Goal: Information Seeking & Learning: Learn about a topic

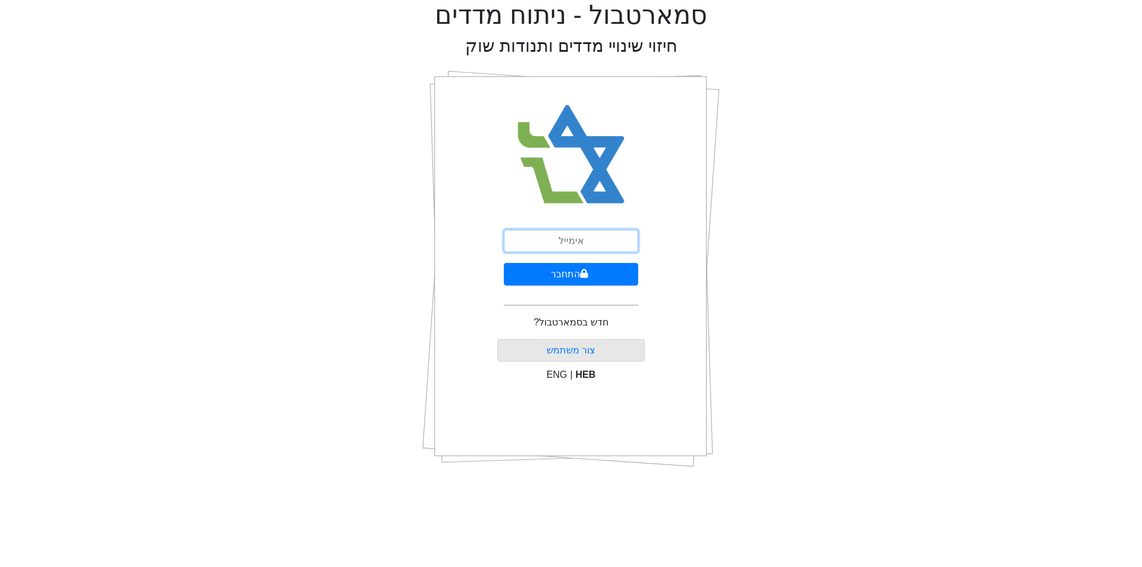
click at [572, 233] on input "email" at bounding box center [571, 241] width 134 height 23
type input "ס"
click at [572, 233] on input "ס" at bounding box center [571, 241] width 134 height 23
type input "ע"
type input "[EMAIL_ADDRESS][DOMAIN_NAME]"
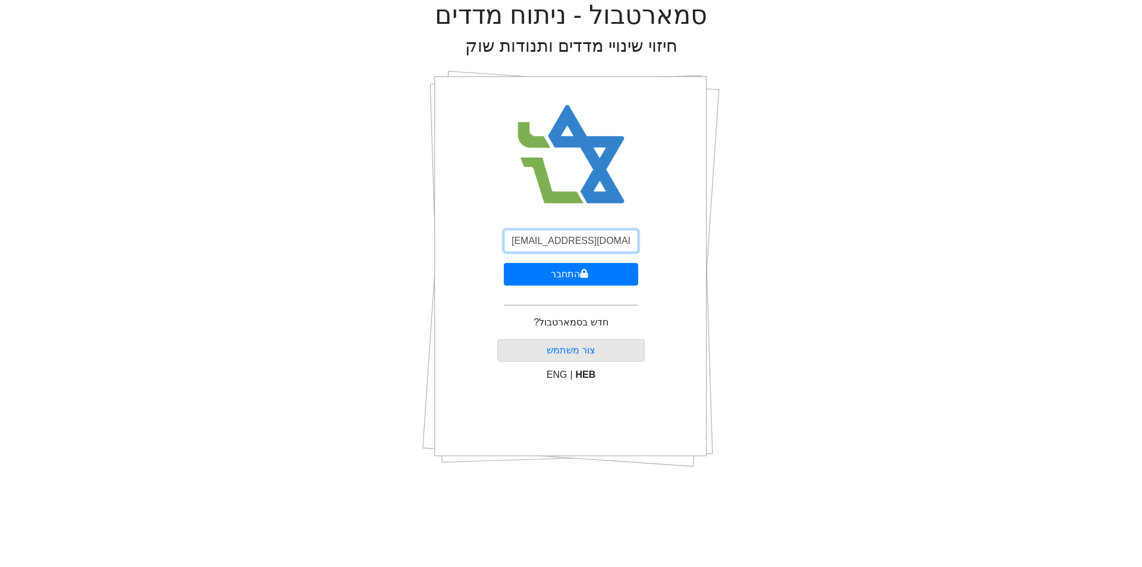
click at [504, 263] on button "התחבר" at bounding box center [571, 274] width 134 height 23
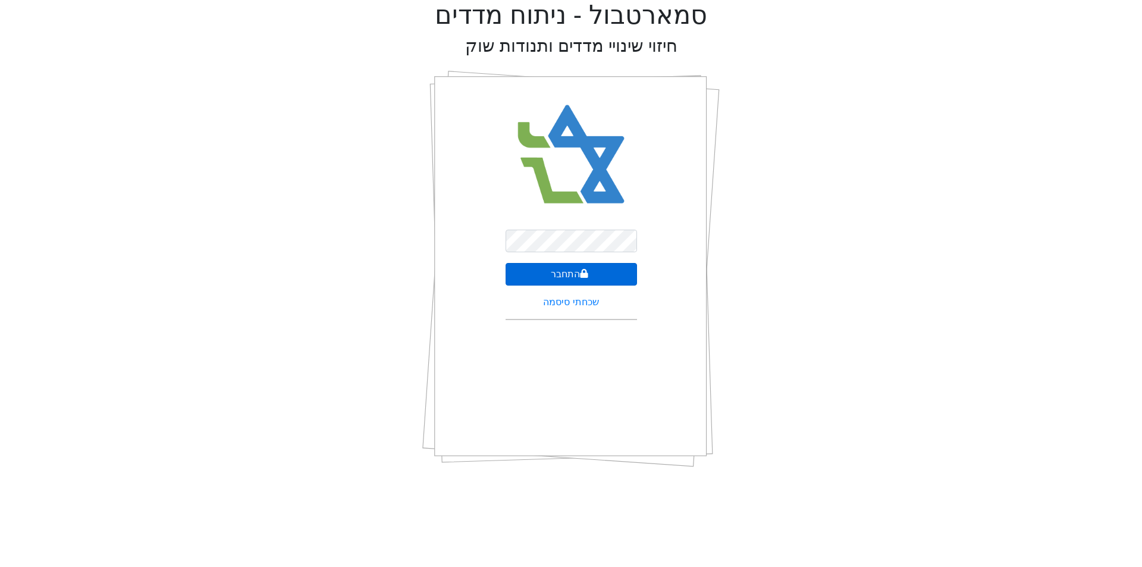
click at [613, 268] on button "התחבר" at bounding box center [571, 274] width 131 height 23
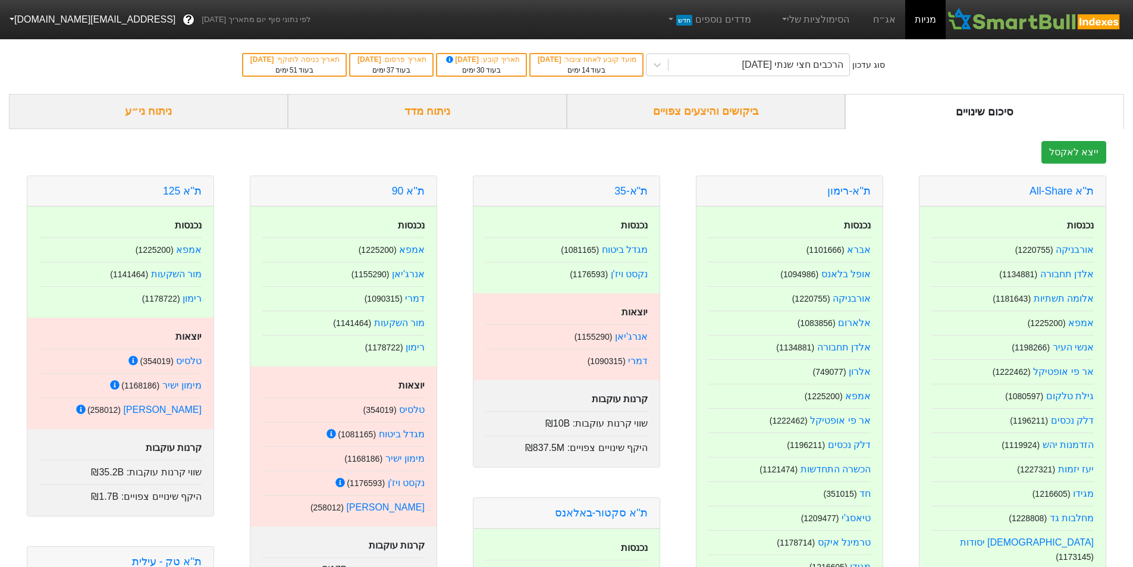
click at [731, 92] on div "סוג עדכון הרכבים חצי שנתי [DATE] מועד קובע לאחוז ציבור : [DATE] בעוד 14 ימים תא…" at bounding box center [566, 65] width 1133 height 58
click at [734, 103] on div "ביקושים והיצעים צפויים" at bounding box center [706, 111] width 279 height 35
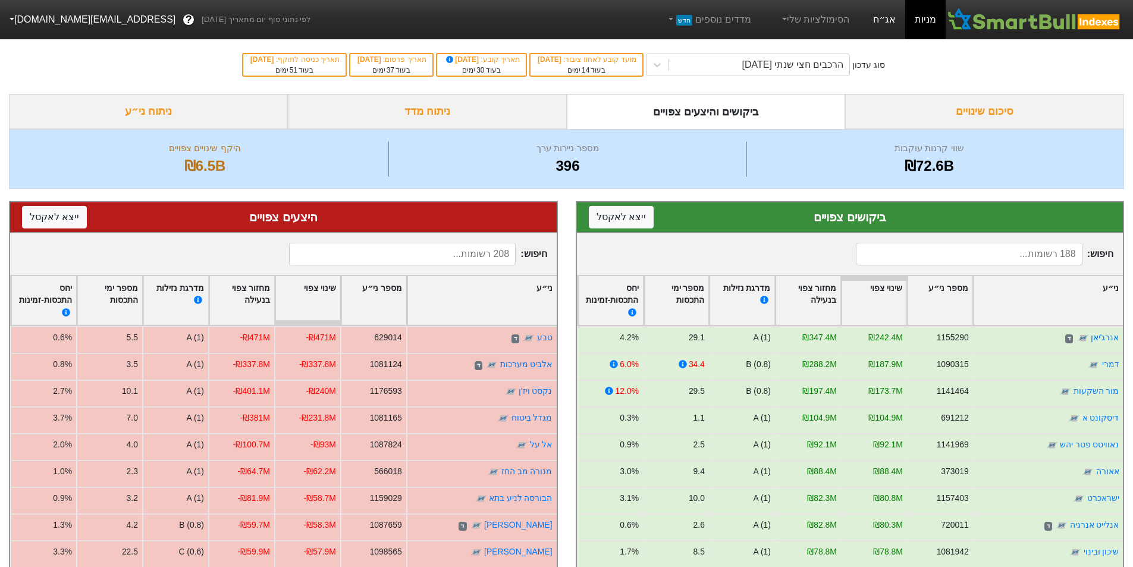
click at [898, 16] on link "אג״ח" at bounding box center [885, 19] width 42 height 39
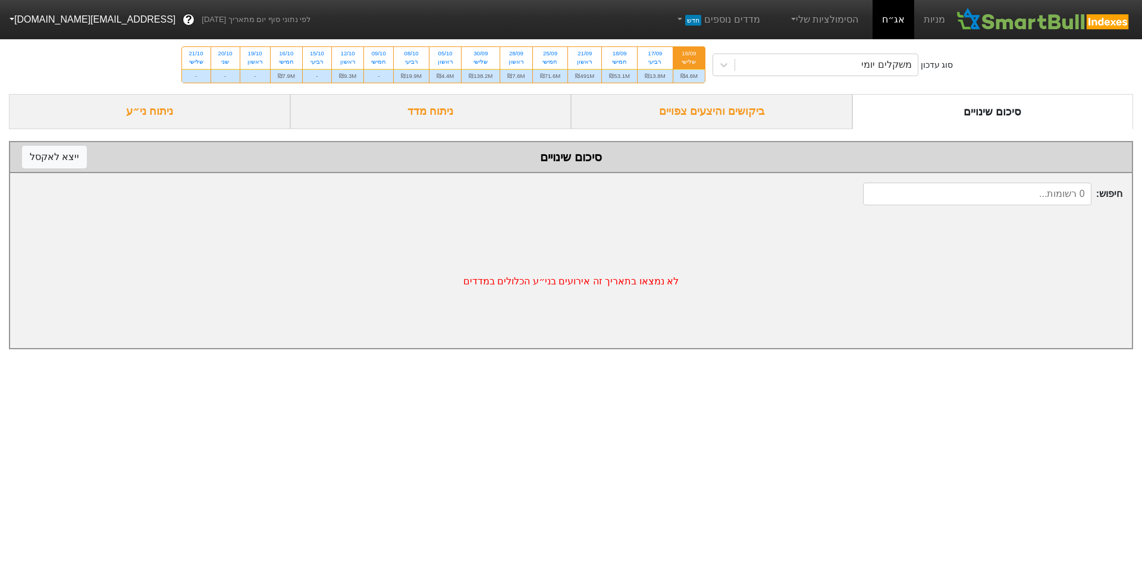
click at [774, 53] on div "סוג עדכון משקלים יומי 16/09 שלישי ₪4.6M 17/09 רביעי ₪13.8M 18/09 חמישי ₪53.1M 2…" at bounding box center [571, 65] width 1142 height 58
click at [776, 64] on div "משקלים יומי" at bounding box center [826, 64] width 183 height 21
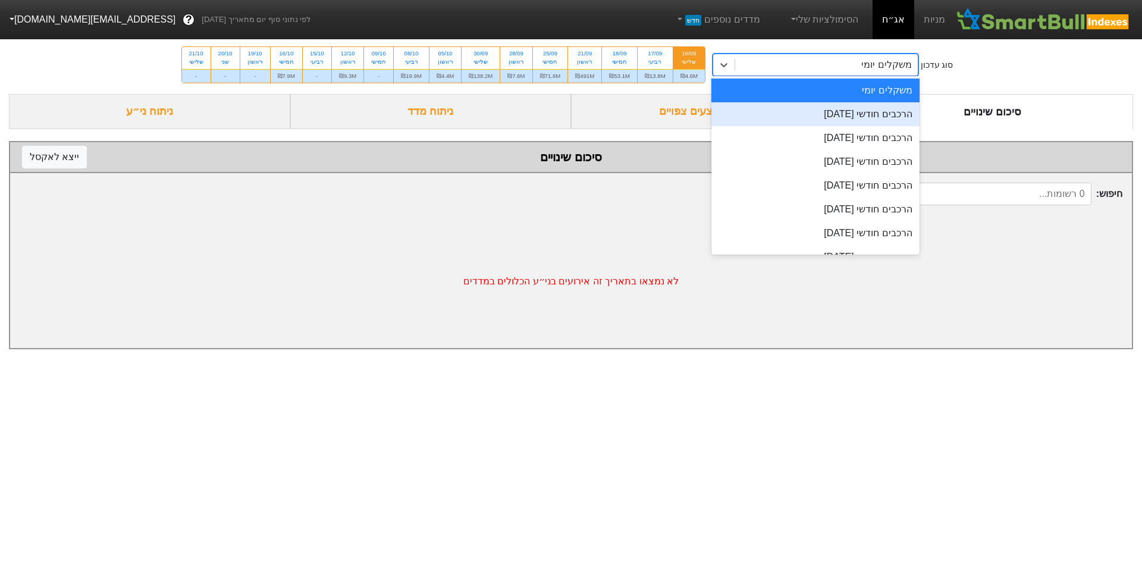
click at [794, 111] on div "הרכבים חודשי [DATE]" at bounding box center [815, 114] width 208 height 24
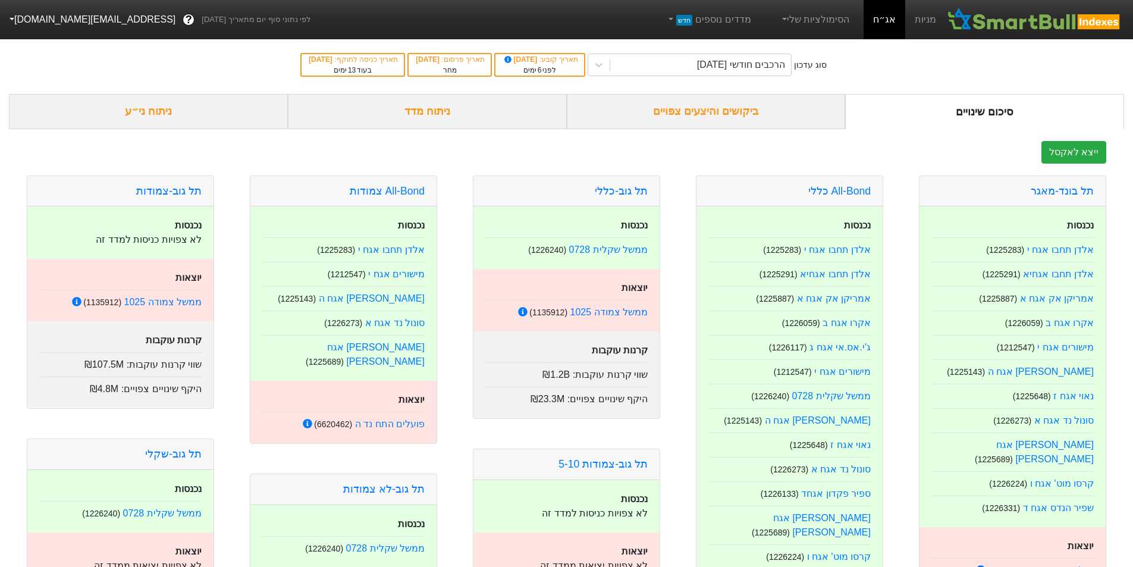
click at [693, 108] on div "ביקושים והיצעים צפויים" at bounding box center [706, 111] width 279 height 35
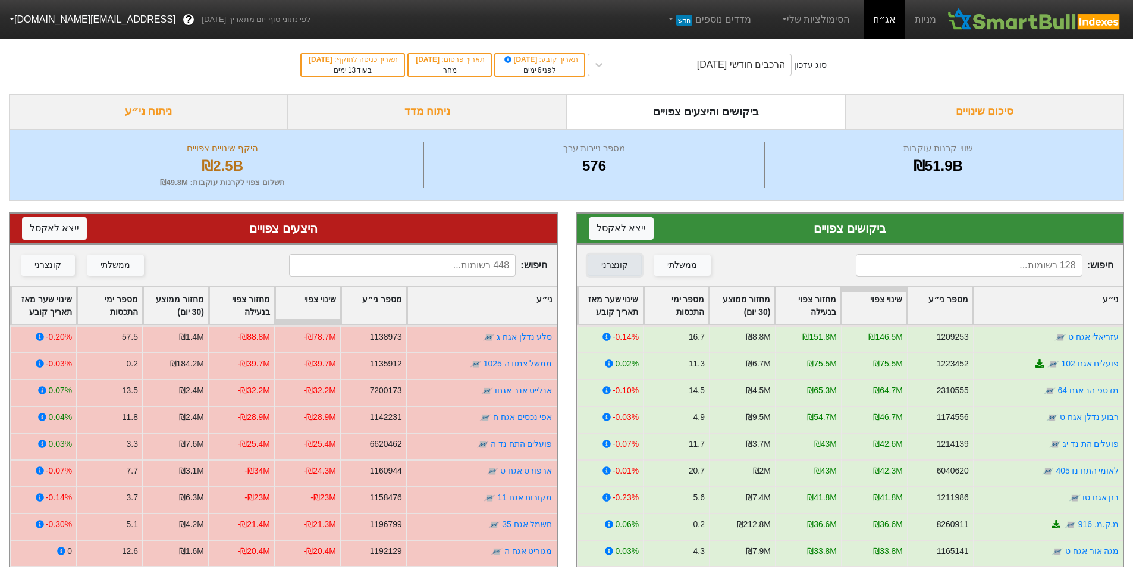
click at [621, 261] on div "קונצרני" at bounding box center [614, 265] width 27 height 13
click at [52, 260] on div "קונצרני" at bounding box center [48, 265] width 27 height 13
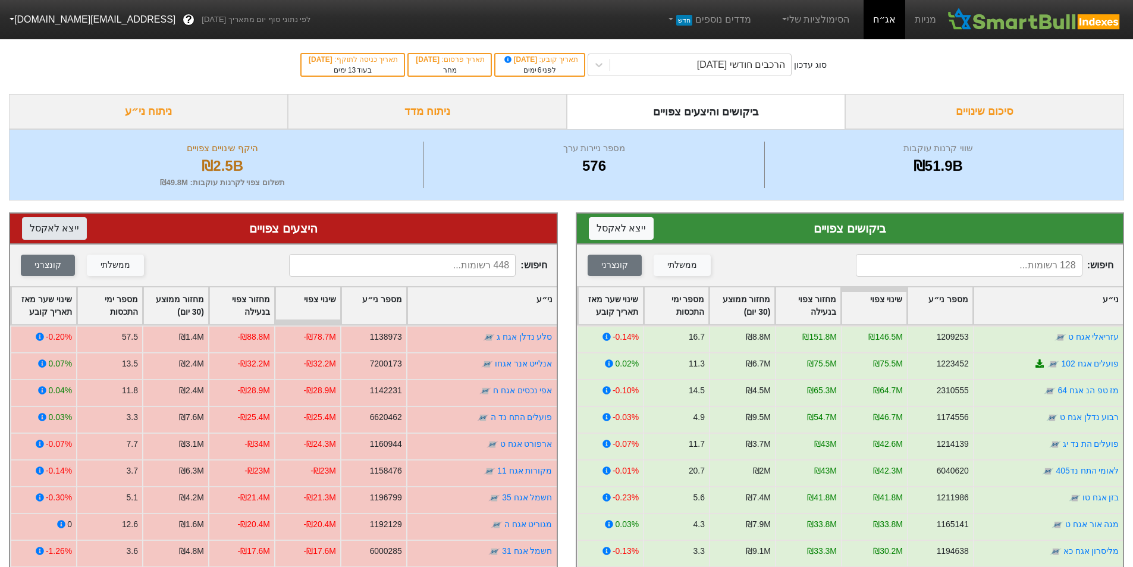
click at [66, 225] on button "ייצא ל אקסל" at bounding box center [54, 228] width 65 height 23
click at [623, 228] on button "ייצא ל אקסל" at bounding box center [621, 228] width 65 height 23
click at [689, 62] on div "הרכבים חודשי [DATE]" at bounding box center [700, 64] width 181 height 21
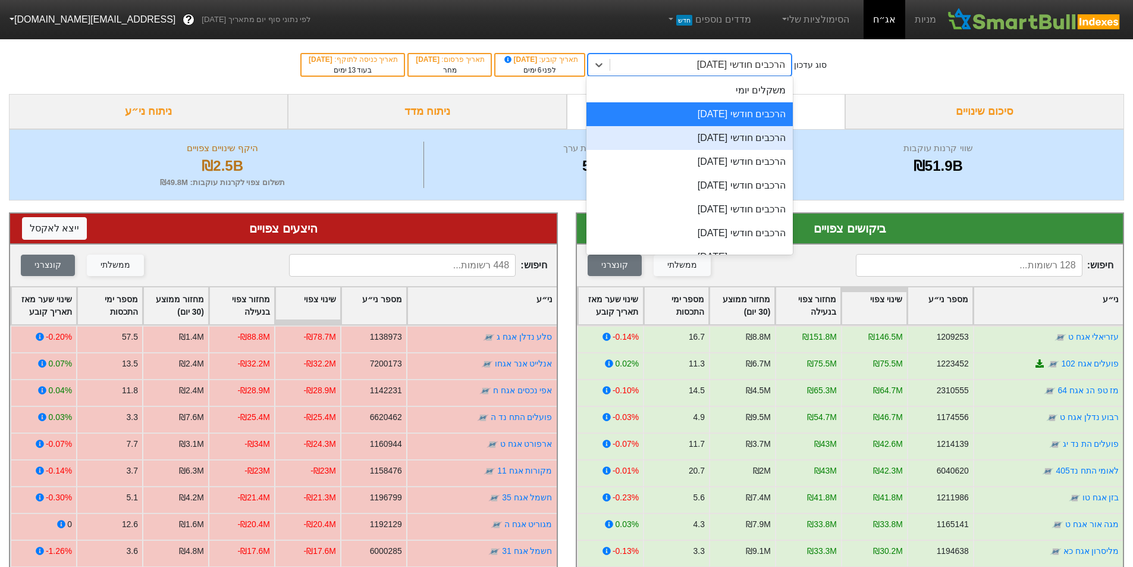
click at [715, 133] on div "הרכבים חודשי [DATE]" at bounding box center [690, 138] width 206 height 24
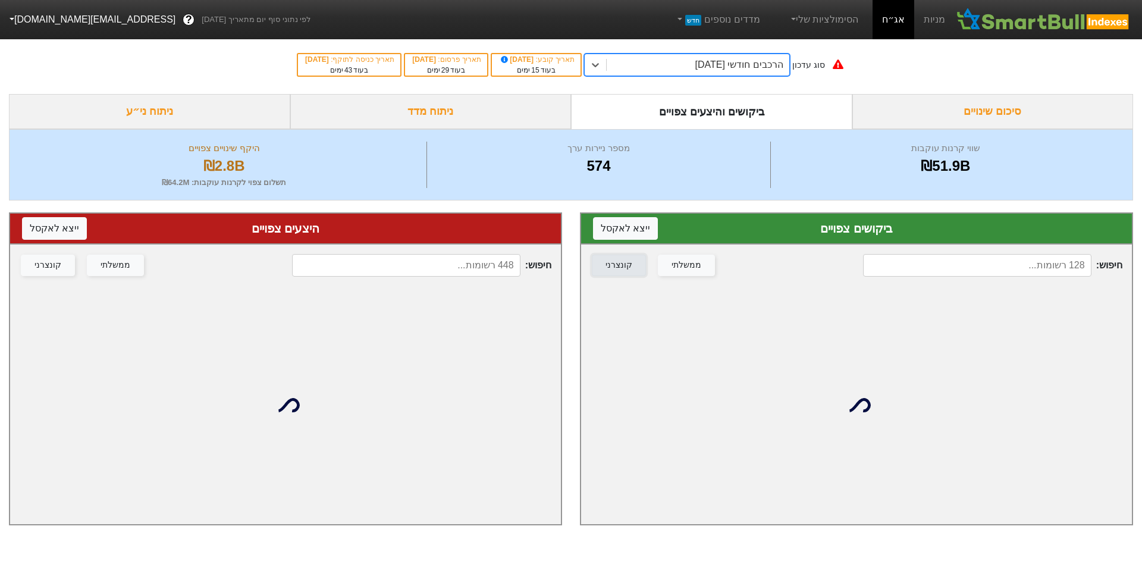
click at [629, 265] on button "קונצרני" at bounding box center [619, 265] width 54 height 21
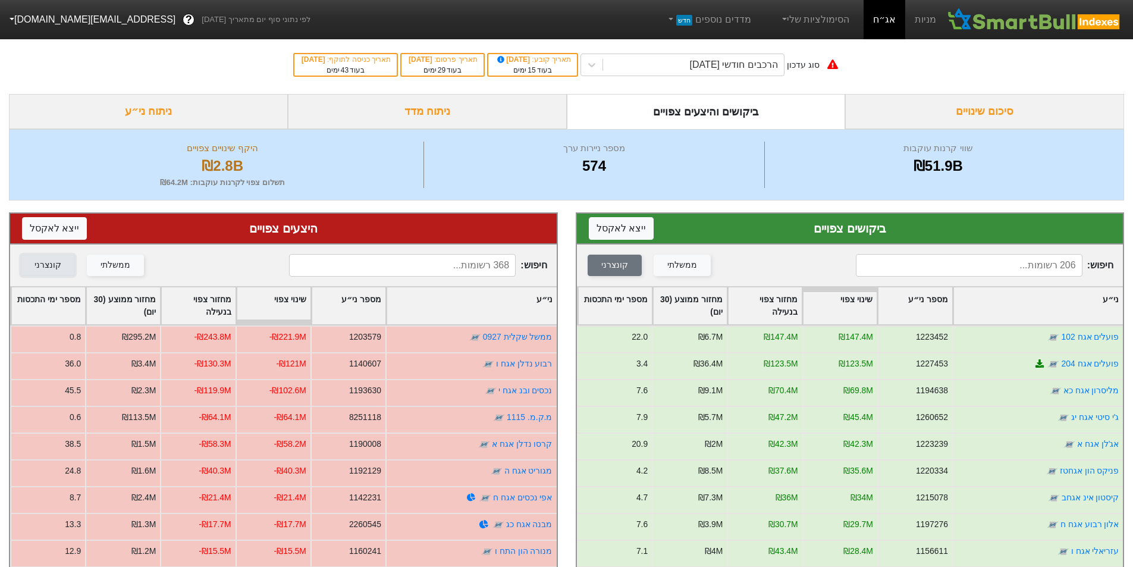
drag, startPoint x: 52, startPoint y: 274, endPoint x: 55, endPoint y: 267, distance: 7.2
click at [52, 273] on button "קונצרני" at bounding box center [48, 265] width 54 height 21
click at [621, 228] on button "ייצא ל אקסל" at bounding box center [621, 228] width 65 height 23
click at [65, 221] on button "ייצא ל אקסל" at bounding box center [54, 228] width 65 height 23
click at [639, 70] on div "הרכבים חודשי [DATE]" at bounding box center [693, 64] width 181 height 21
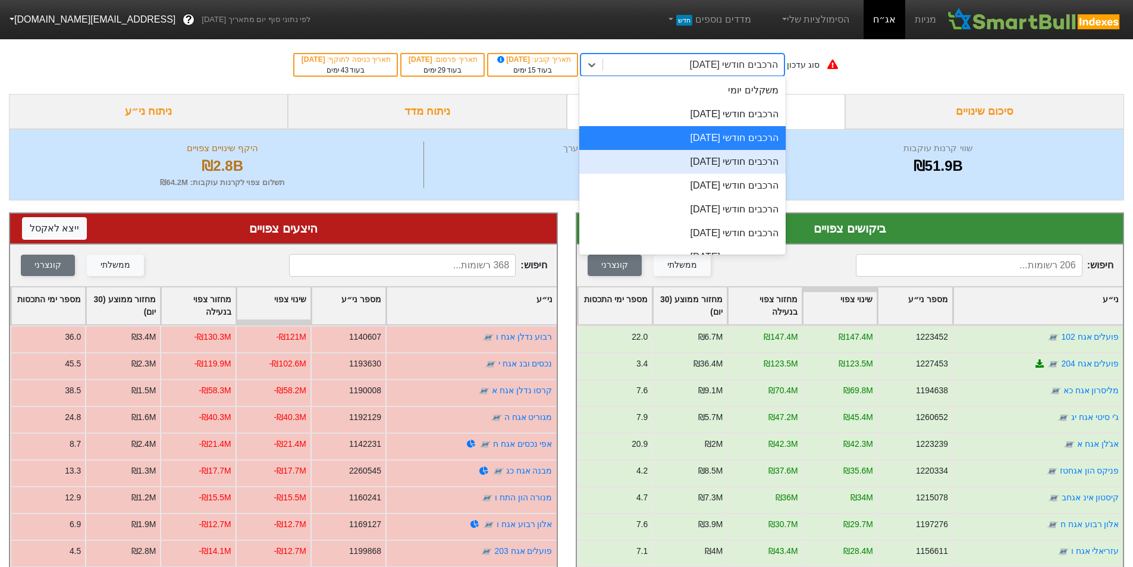
click at [704, 156] on div "הרכבים חודשי [DATE]" at bounding box center [682, 162] width 206 height 24
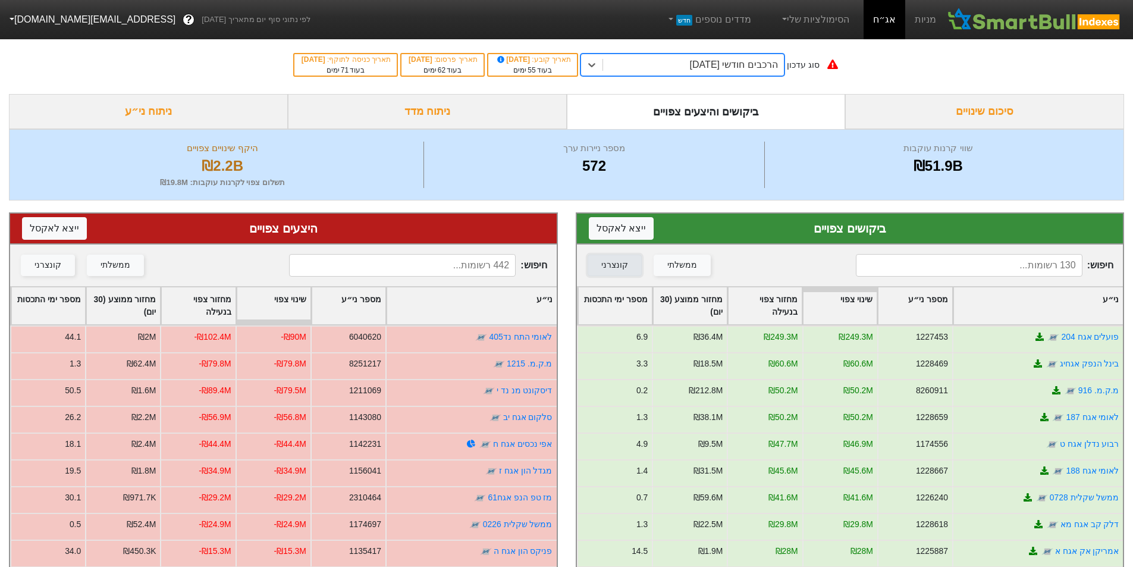
click at [623, 265] on div "קונצרני" at bounding box center [614, 265] width 27 height 13
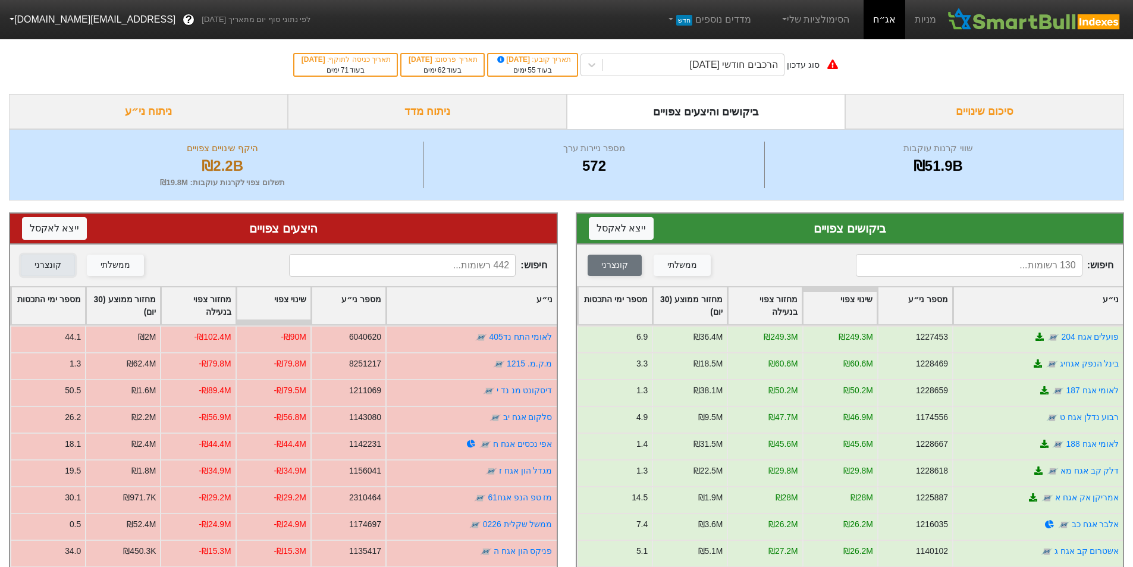
click at [53, 268] on div "קונצרני" at bounding box center [48, 265] width 27 height 13
click at [629, 235] on button "ייצא ל אקסל" at bounding box center [621, 228] width 65 height 23
click at [71, 231] on button "ייצא ל אקסל" at bounding box center [54, 228] width 65 height 23
click at [746, 58] on div "הרכבים חודשי [DATE]" at bounding box center [734, 65] width 88 height 14
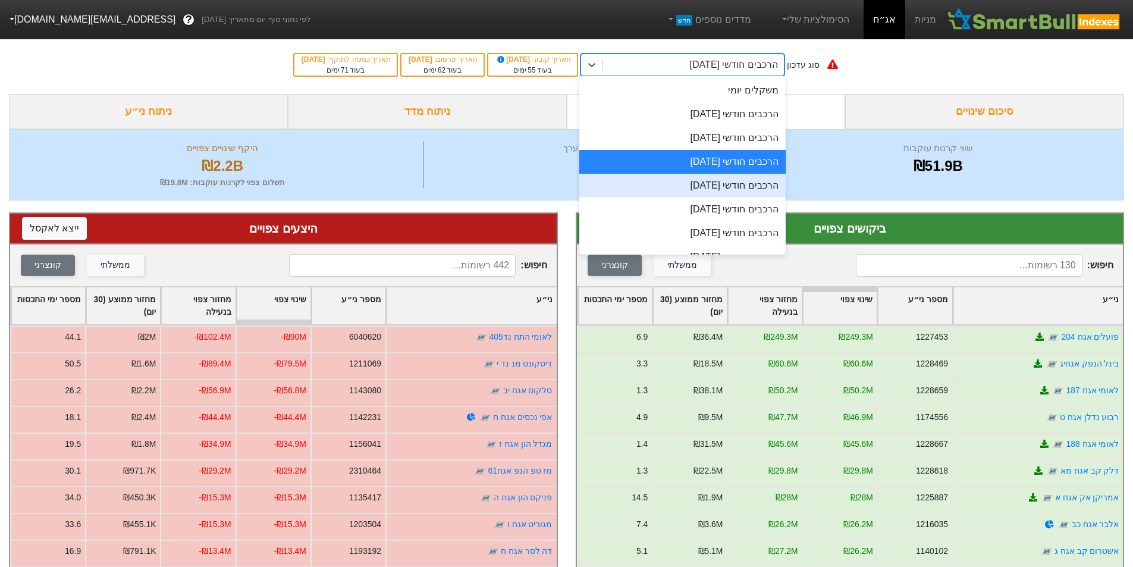
click at [763, 177] on div "הרכבים חודשי [DATE]" at bounding box center [682, 186] width 206 height 24
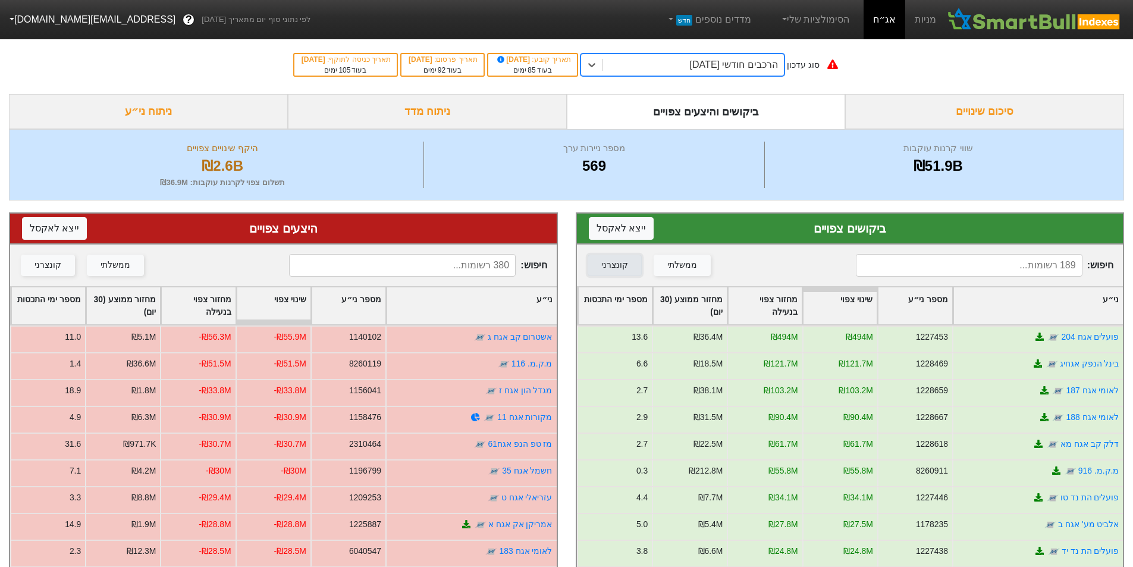
click at [630, 262] on button "קונצרני" at bounding box center [615, 265] width 54 height 21
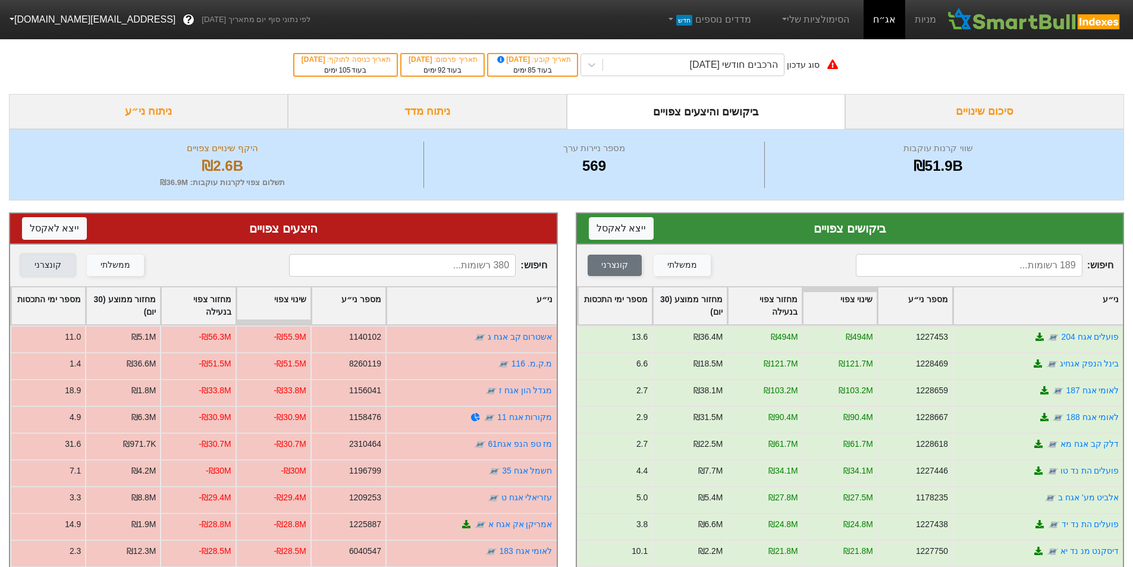
click at [48, 265] on div "קונצרני" at bounding box center [48, 265] width 27 height 13
click at [629, 229] on button "ייצא ל אקסל" at bounding box center [621, 228] width 65 height 23
click at [49, 230] on button "ייצא ל אקסל" at bounding box center [54, 228] width 65 height 23
click at [215, 114] on div "ניתוח ני״ע" at bounding box center [148, 111] width 279 height 35
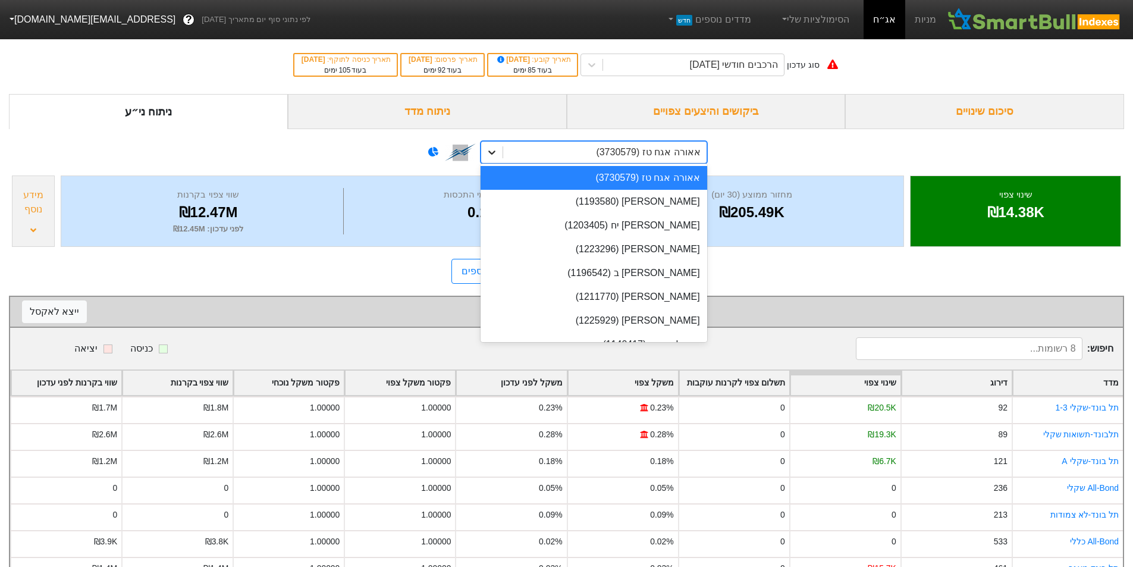
click at [489, 154] on icon at bounding box center [492, 152] width 12 height 12
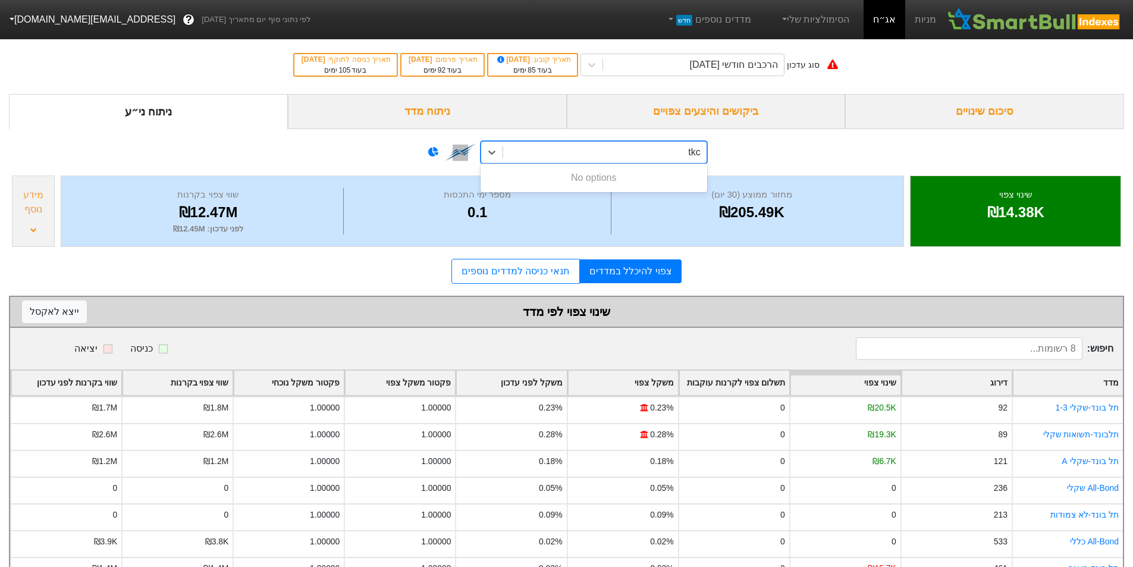
type input "tkcr"
click at [597, 164] on div "No options" at bounding box center [594, 178] width 227 height 29
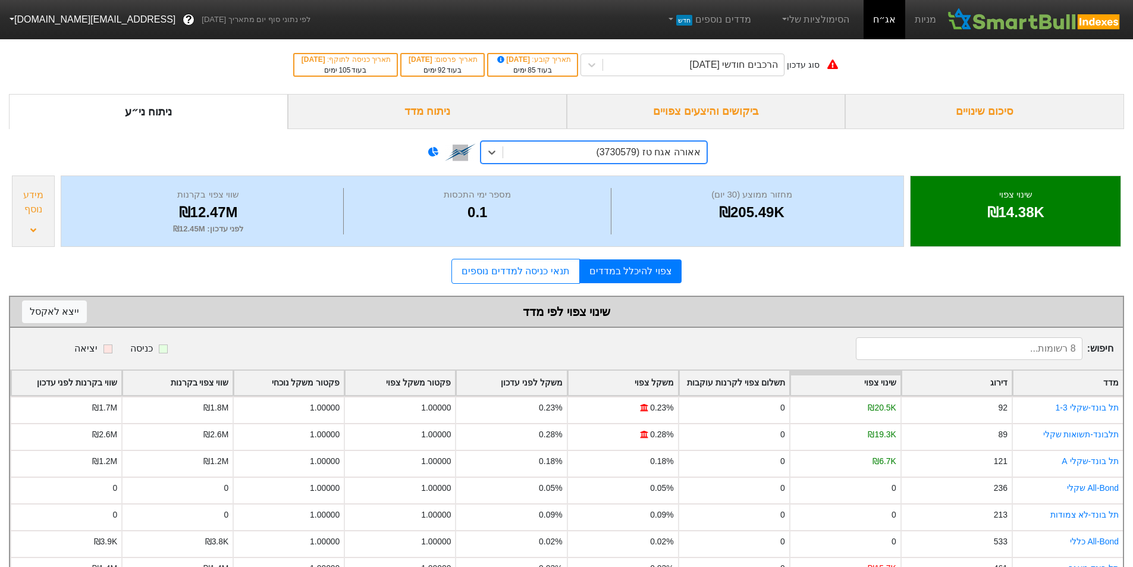
click at [603, 156] on div "אאורה אגח טז (3730579)" at bounding box center [604, 152] width 203 height 21
click at [603, 156] on div "אאורה אגח טז (3730579)" at bounding box center [648, 152] width 104 height 14
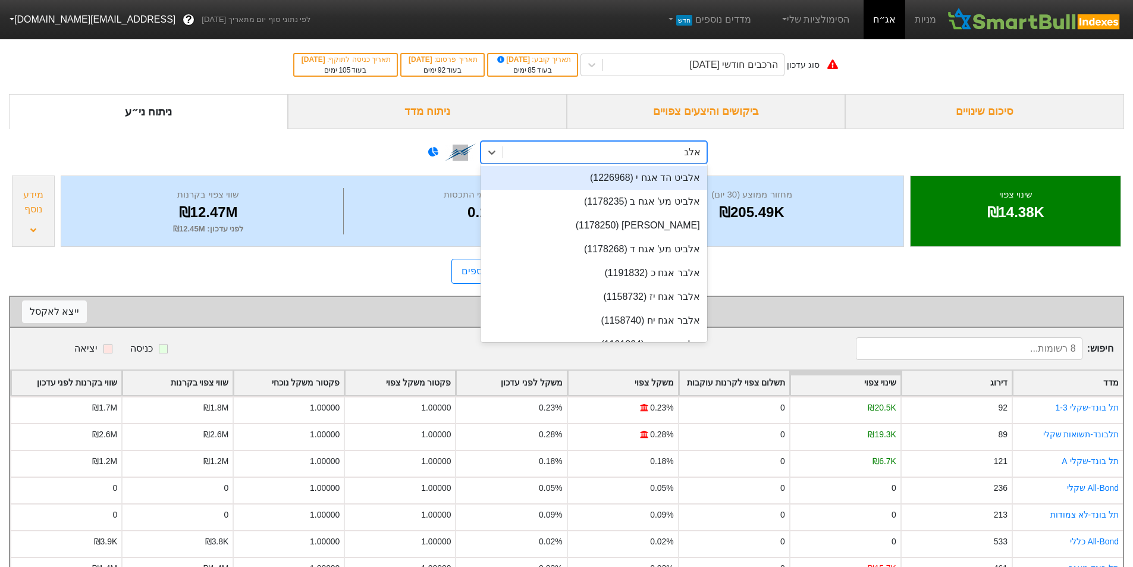
type input "אלבר"
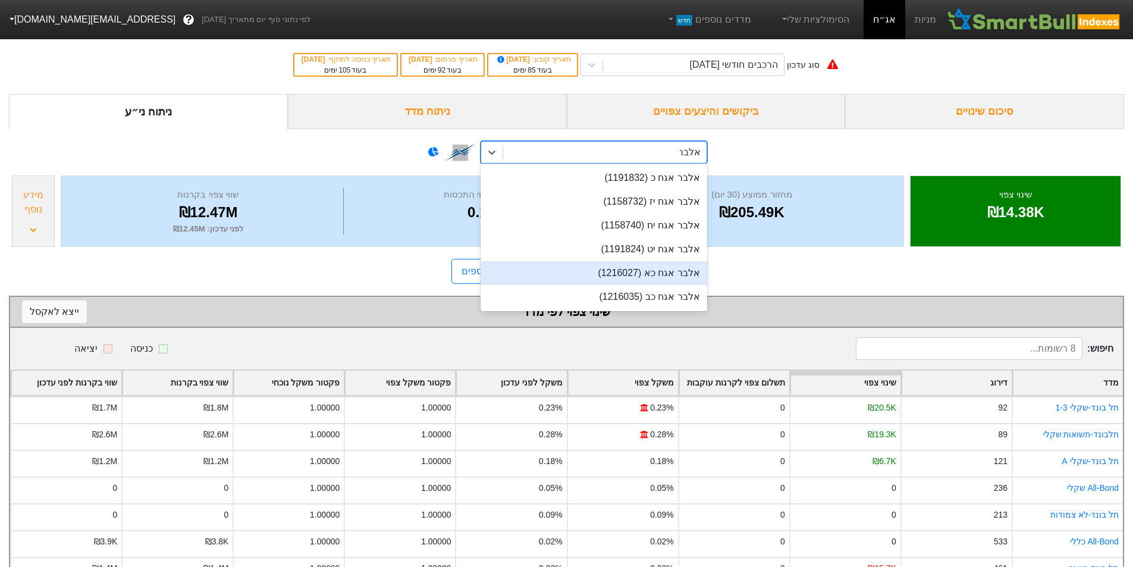
click at [651, 265] on div "אלבר אגח כא (1216027)" at bounding box center [594, 273] width 227 height 24
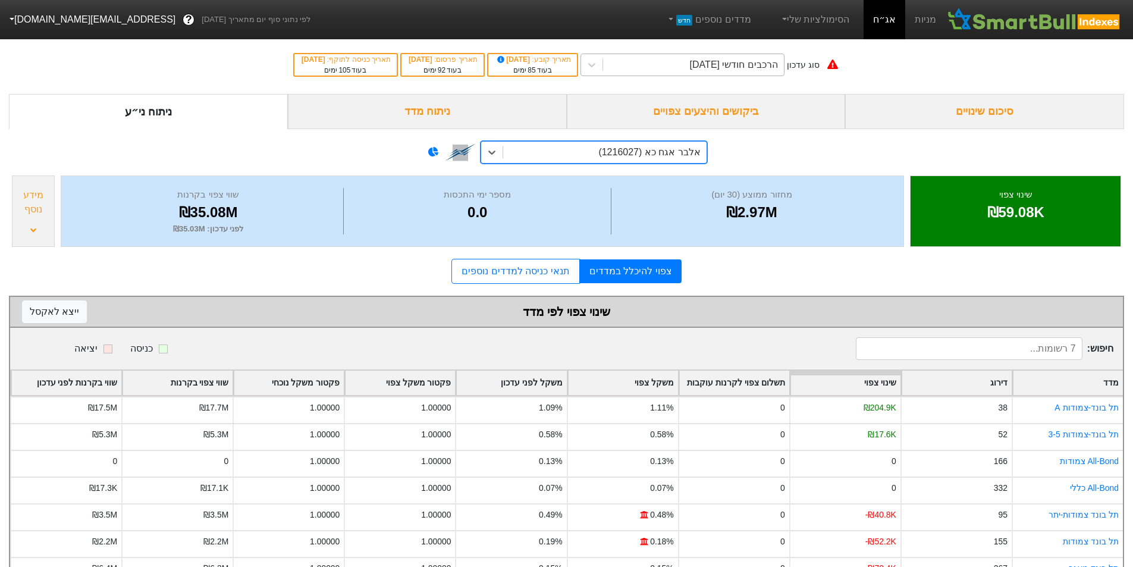
click at [686, 64] on div "הרכבים חודשי [DATE]" at bounding box center [693, 64] width 181 height 21
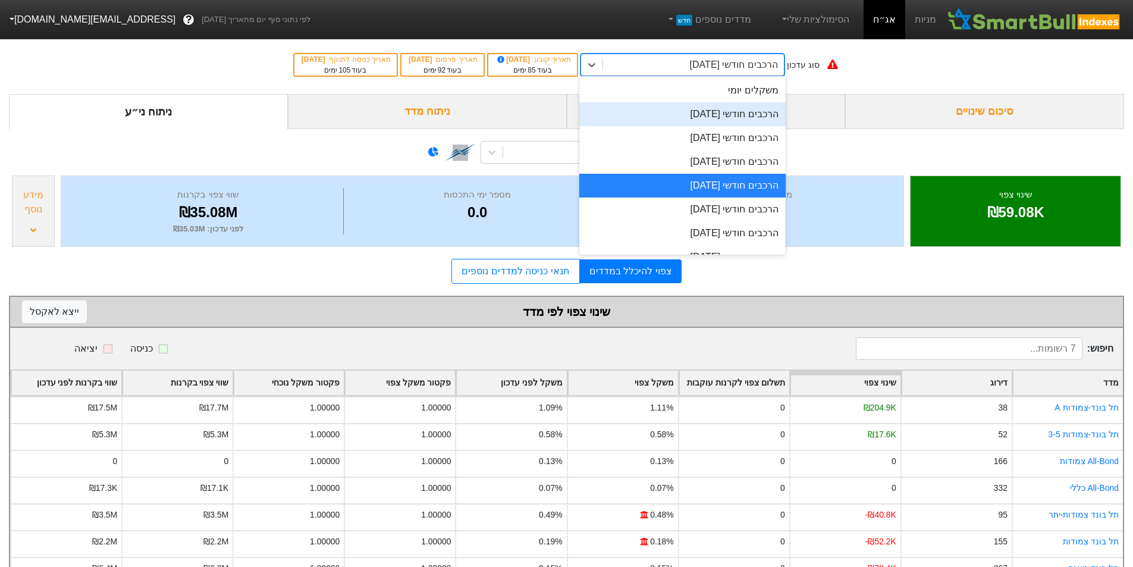
click at [755, 115] on div "הרכבים חודשי [DATE]" at bounding box center [682, 114] width 206 height 24
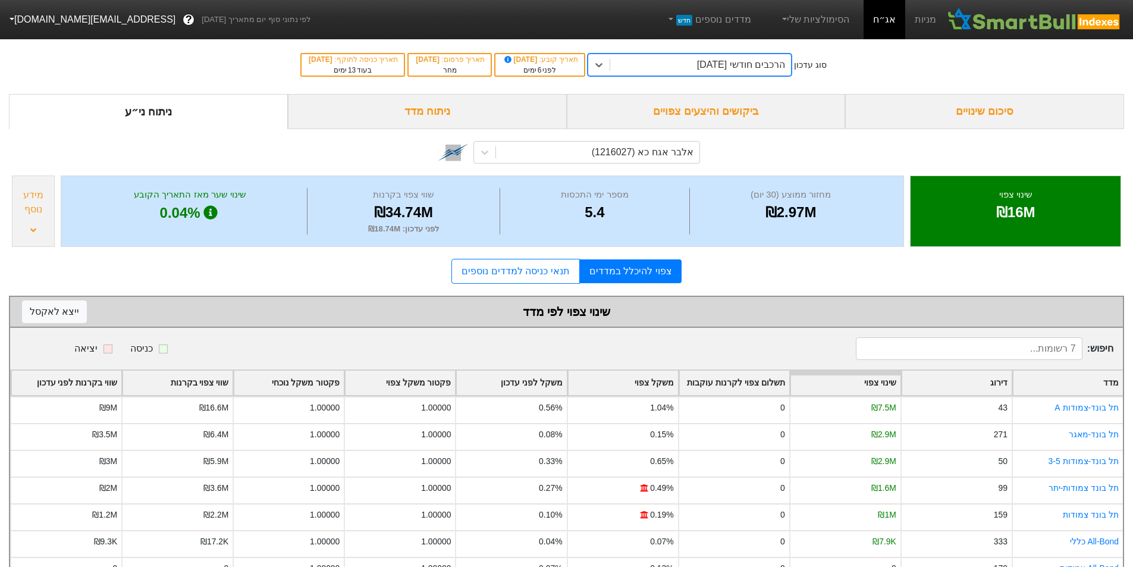
click at [701, 68] on div "הרכבים חודשי [DATE]" at bounding box center [741, 65] width 88 height 14
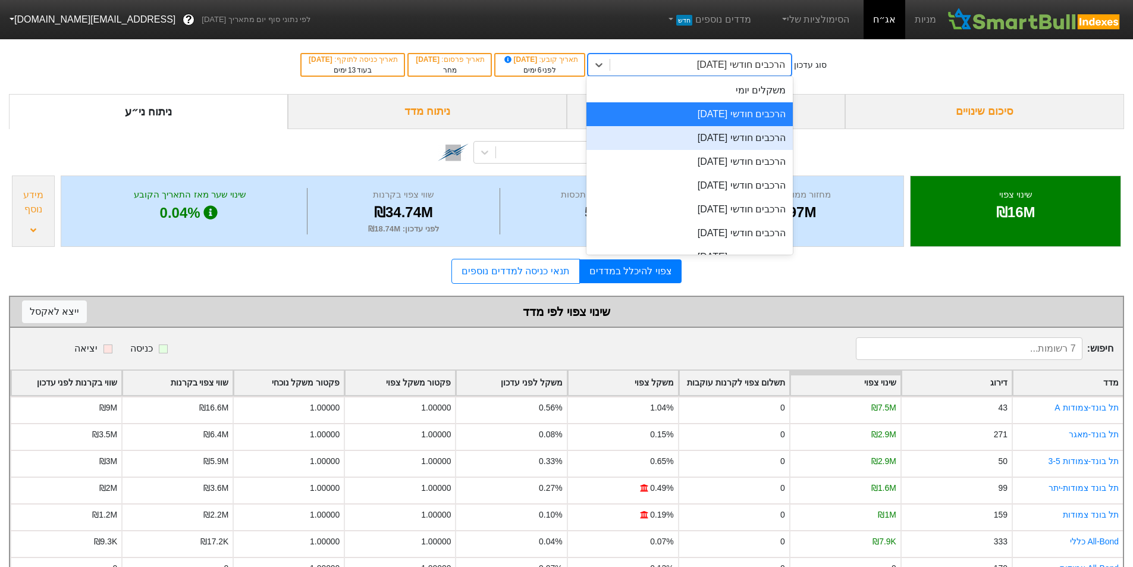
click at [719, 142] on div "הרכבים חודשי [DATE]" at bounding box center [690, 138] width 206 height 24
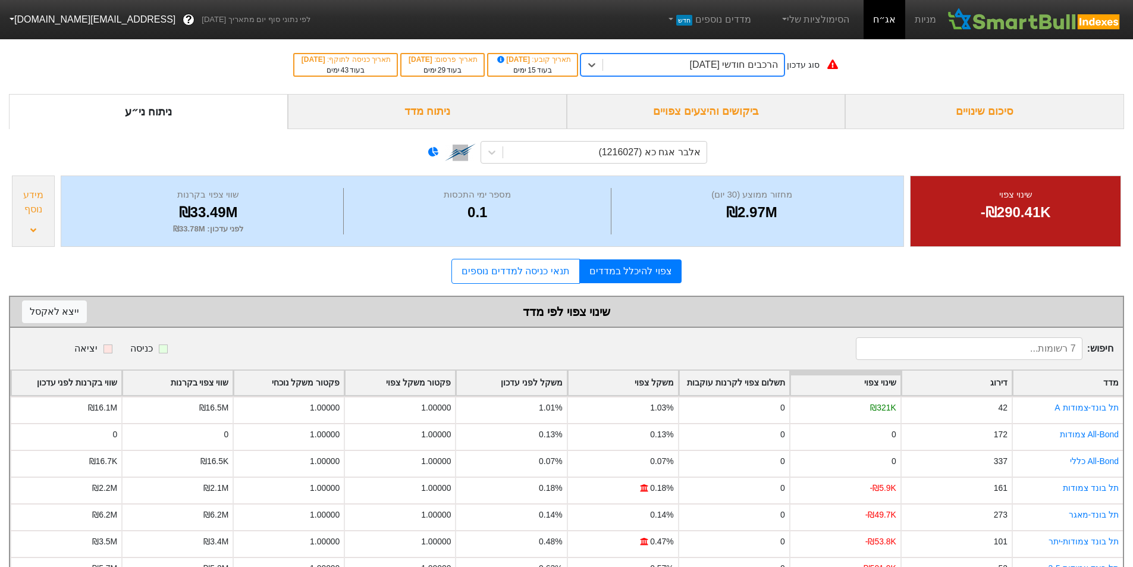
click at [722, 66] on div "הרכבים חודשי [DATE]" at bounding box center [734, 65] width 88 height 14
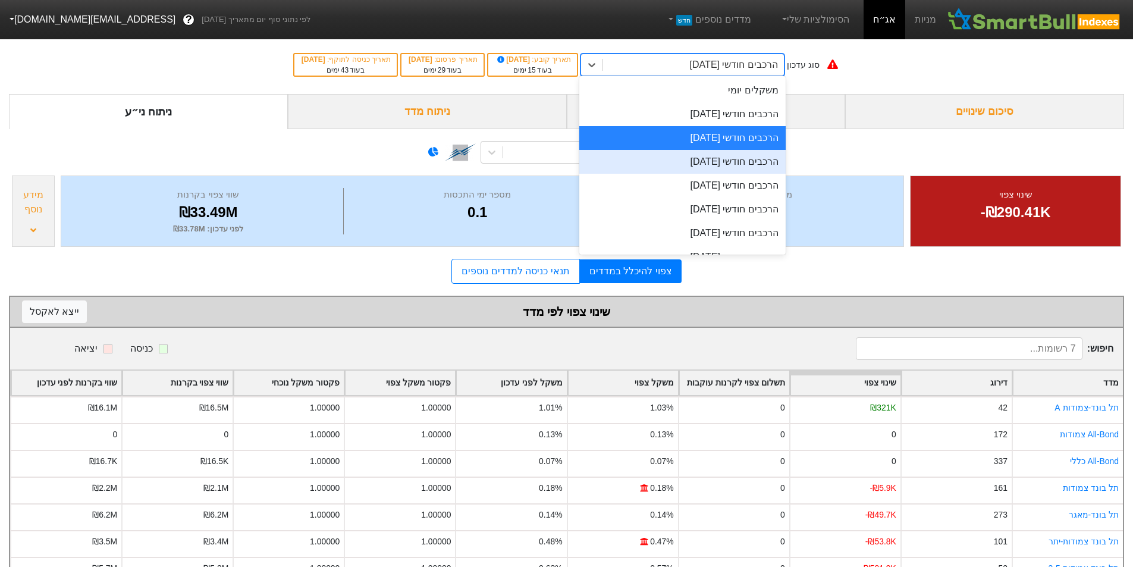
click at [739, 159] on div "הרכבים חודשי [DATE]" at bounding box center [682, 162] width 206 height 24
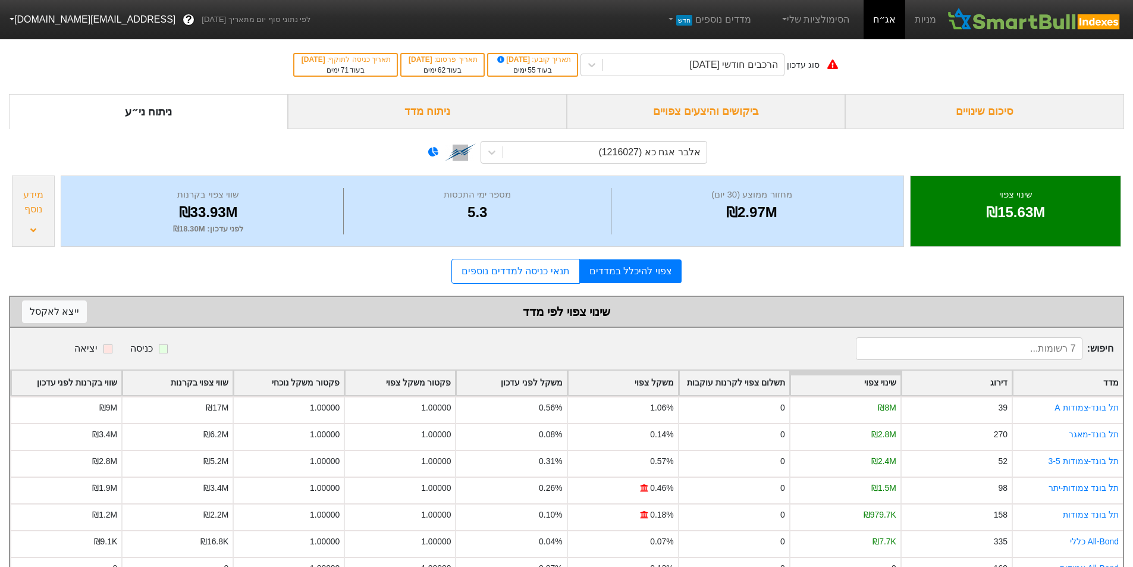
click at [33, 223] on div "מידע נוסף" at bounding box center [33, 210] width 43 height 71
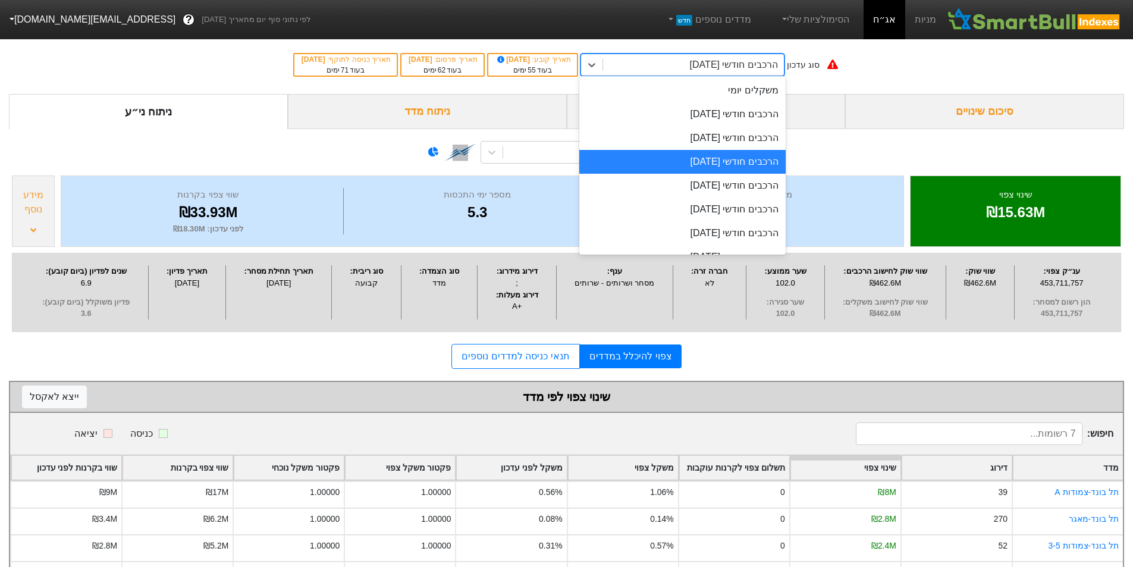
click at [684, 74] on div "הרכבים חודשי [DATE]" at bounding box center [693, 64] width 181 height 21
click at [701, 128] on div "הרכבים חודשי [DATE]" at bounding box center [682, 138] width 206 height 24
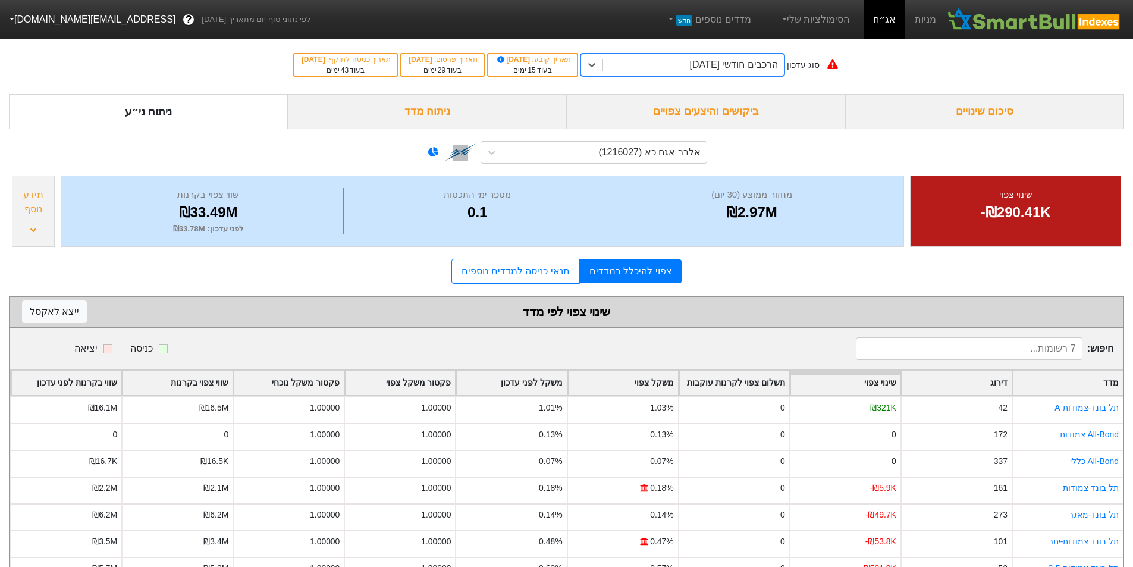
click at [685, 65] on div "הרכבים חודשי [DATE]" at bounding box center [693, 64] width 181 height 21
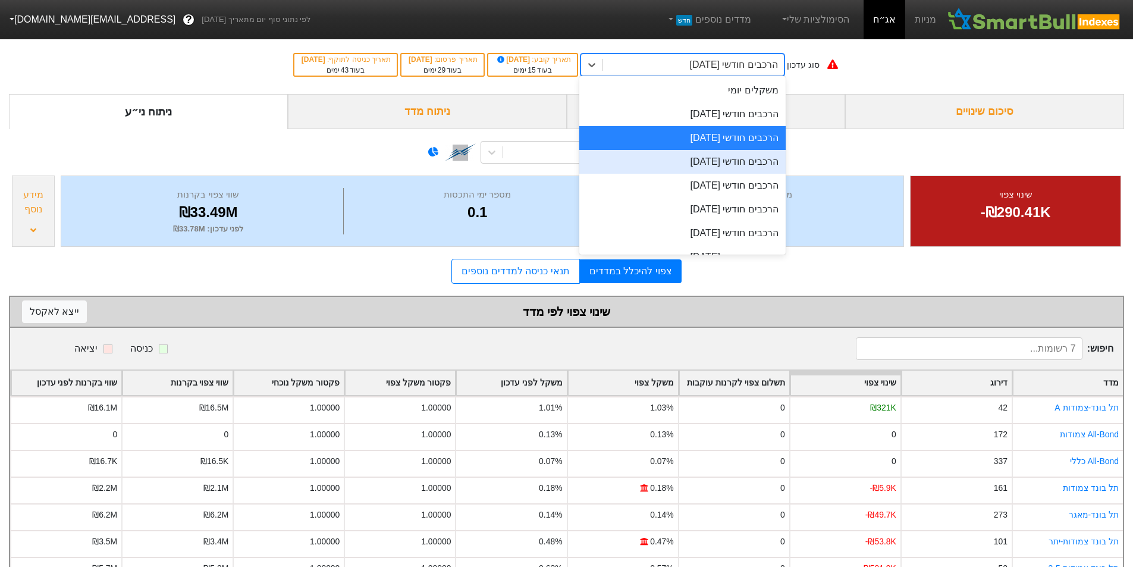
click at [699, 158] on div "הרכבים חודשי [DATE]" at bounding box center [682, 162] width 206 height 24
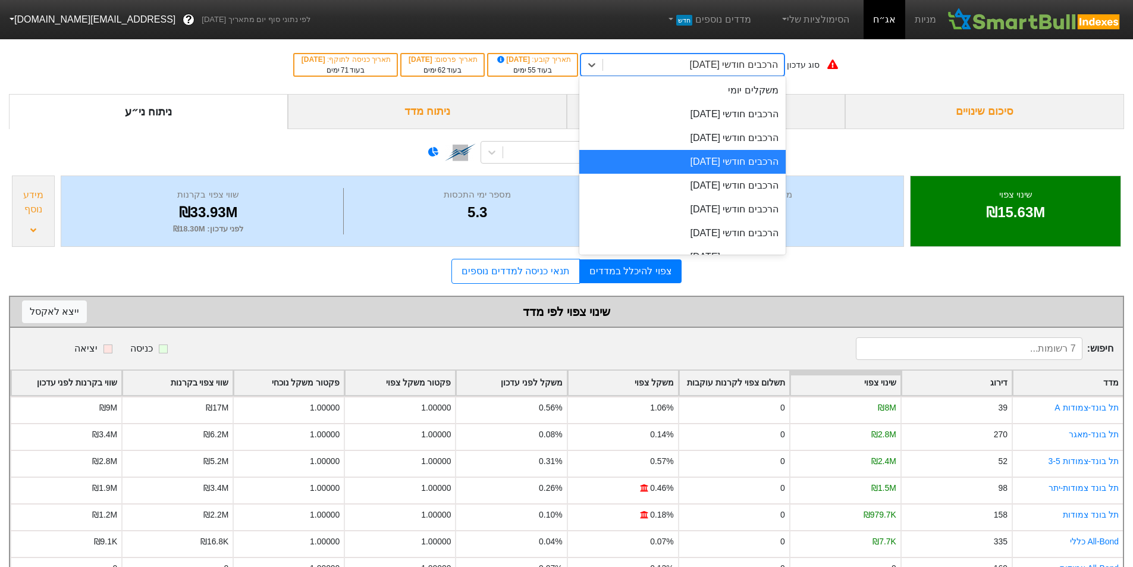
click at [714, 60] on div "הרכבים חודשי [DATE]" at bounding box center [734, 65] width 88 height 14
click at [725, 140] on div "הרכבים חודשי [DATE]" at bounding box center [682, 138] width 206 height 24
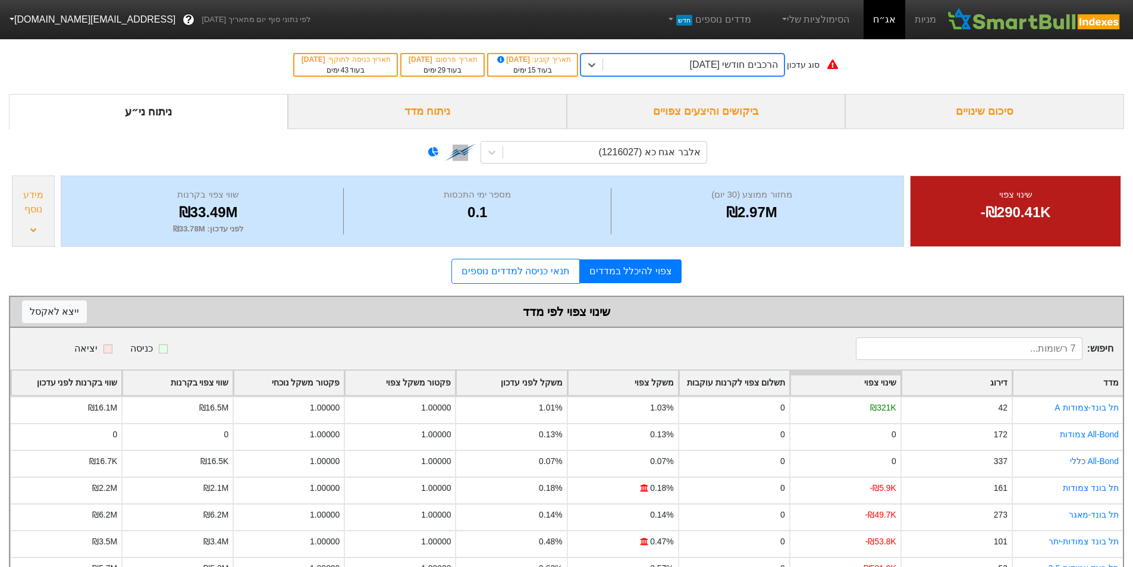
click at [208, 206] on div "₪33.49M" at bounding box center [208, 212] width 264 height 21
click at [244, 237] on div "מחזור ממוצע (30 יום) ₪2.97M מספר ימי התכסות 0.1 שווי צפוי בקרנות ₪33.49M לפני ע…" at bounding box center [483, 210] width 844 height 71
click at [673, 52] on div "סוג עדכון הרכבים חודשי [DATE] תאריך קובע : [DATE] בעוד 15 ימים תאריך פרסום : [D…" at bounding box center [566, 65] width 1133 height 58
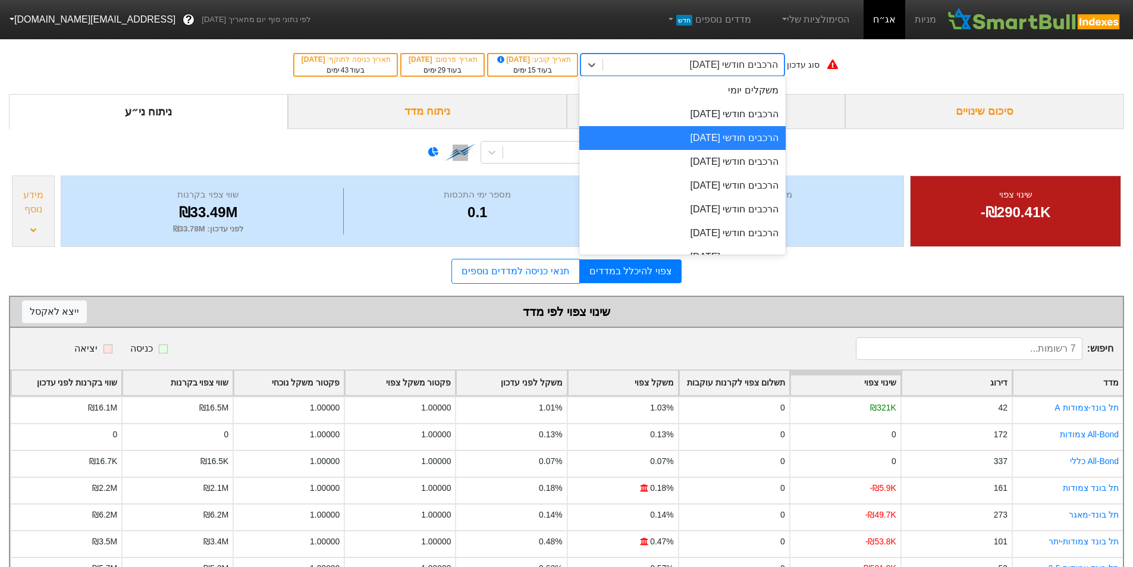
click at [673, 58] on div "הרכבים חודשי [DATE]" at bounding box center [693, 64] width 181 height 21
click at [704, 115] on div "הרכבים חודשי [DATE]" at bounding box center [682, 114] width 206 height 24
